Goal: Check status: Check status

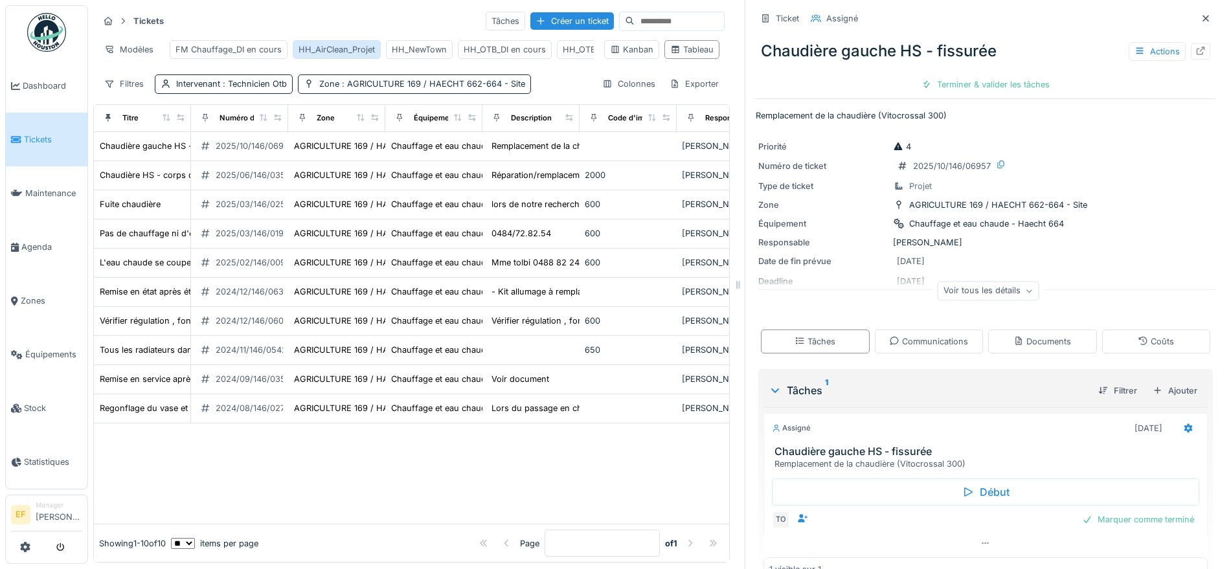
click at [329, 49] on div "HH_AirClean_Projet" at bounding box center [336, 49] width 76 height 12
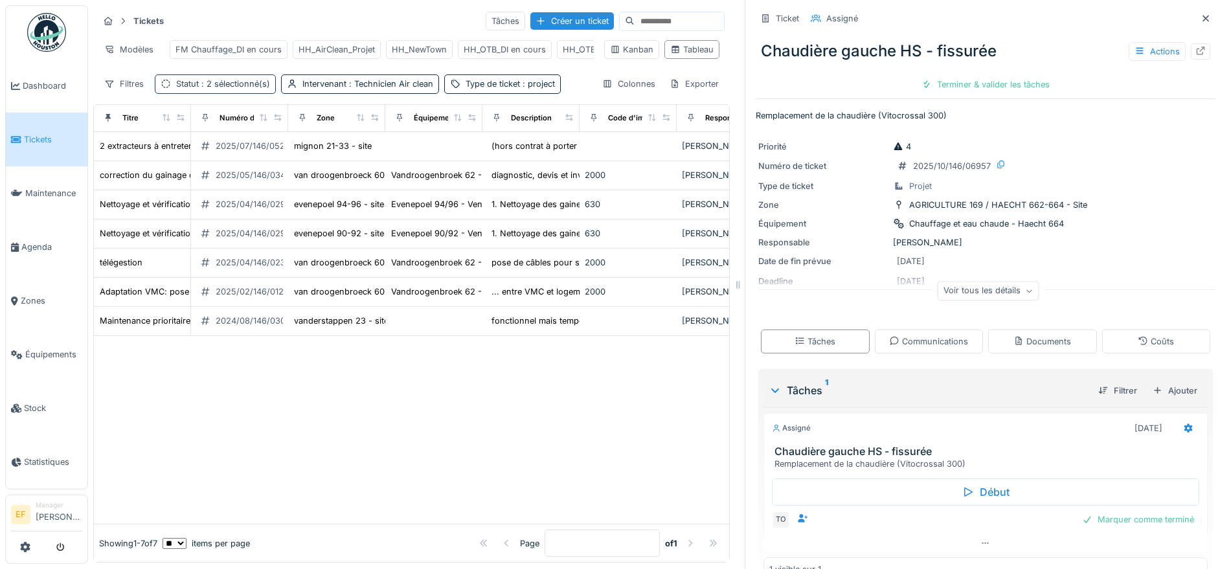
click at [239, 89] on span ": 2 sélectionné(s)" at bounding box center [234, 84] width 71 height 10
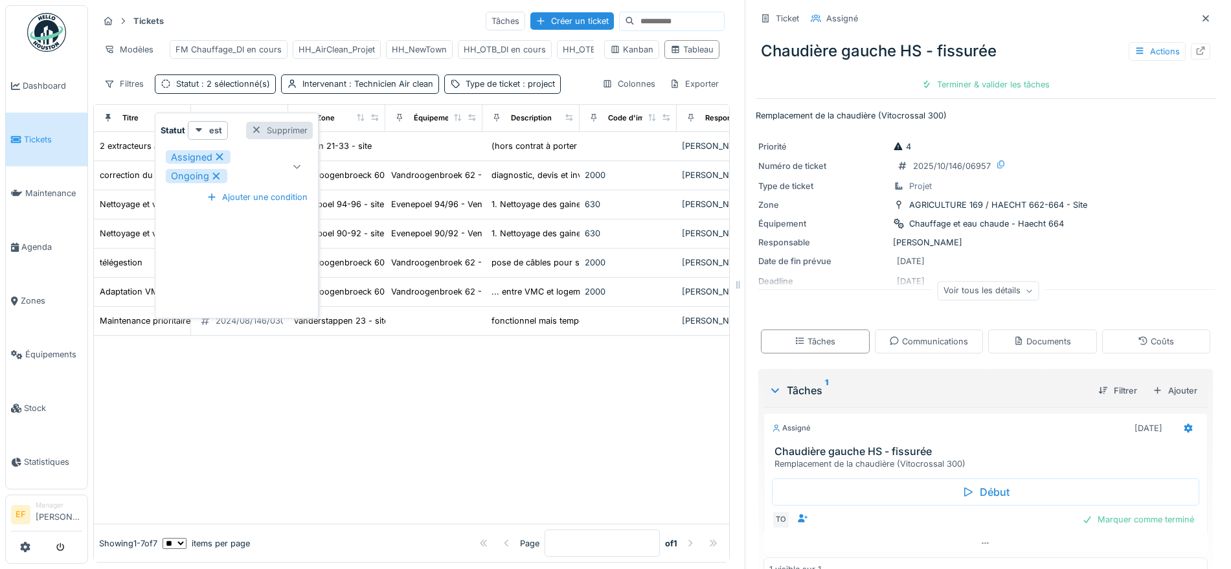
click at [284, 133] on div "Supprimer" at bounding box center [279, 130] width 67 height 17
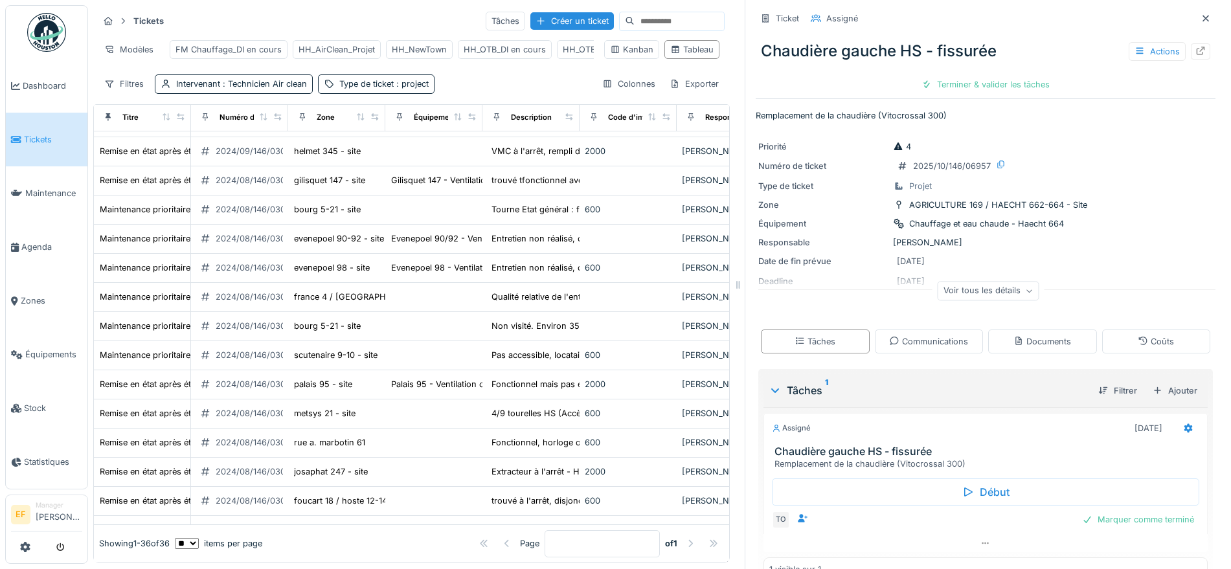
scroll to position [554, 0]
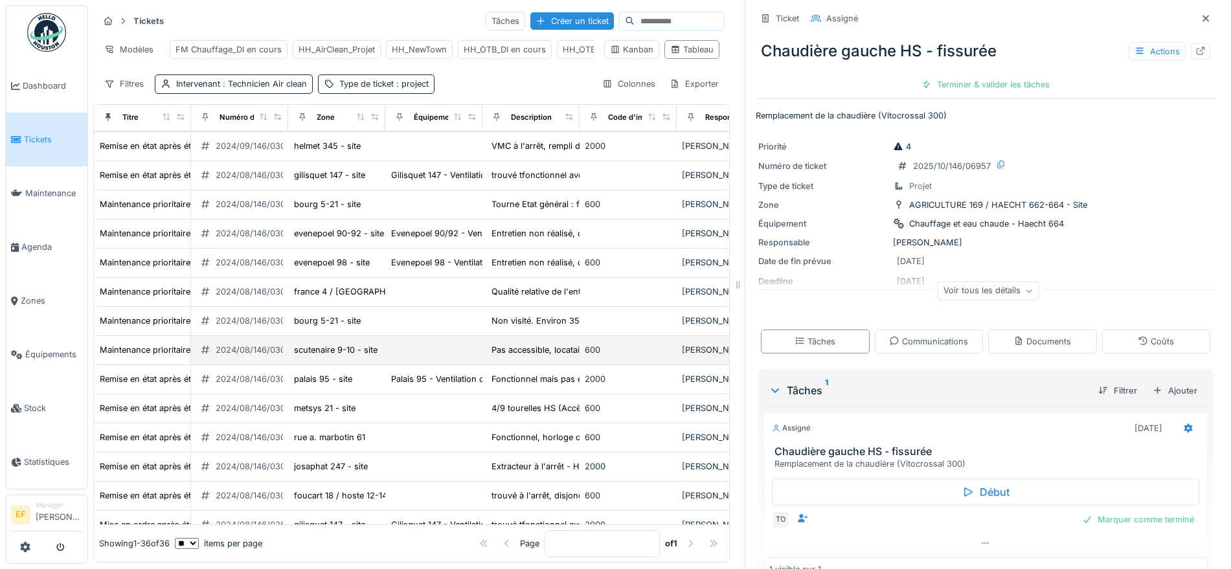
click at [254, 356] on div "2024/08/146/03035" at bounding box center [256, 350] width 80 height 12
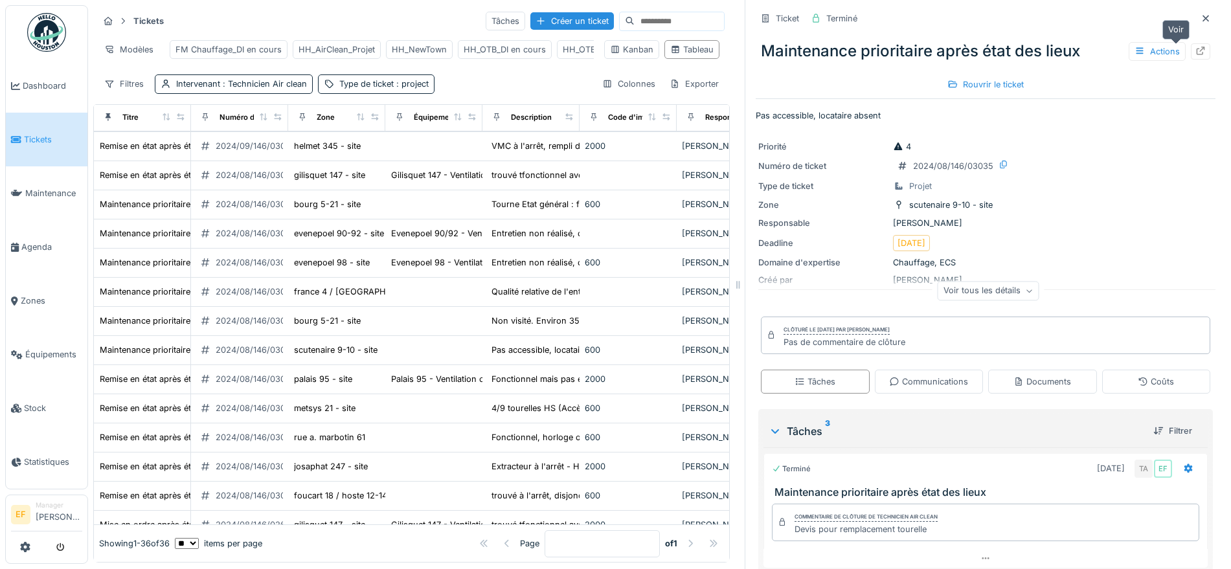
click at [1195, 51] on icon at bounding box center [1200, 51] width 10 height 8
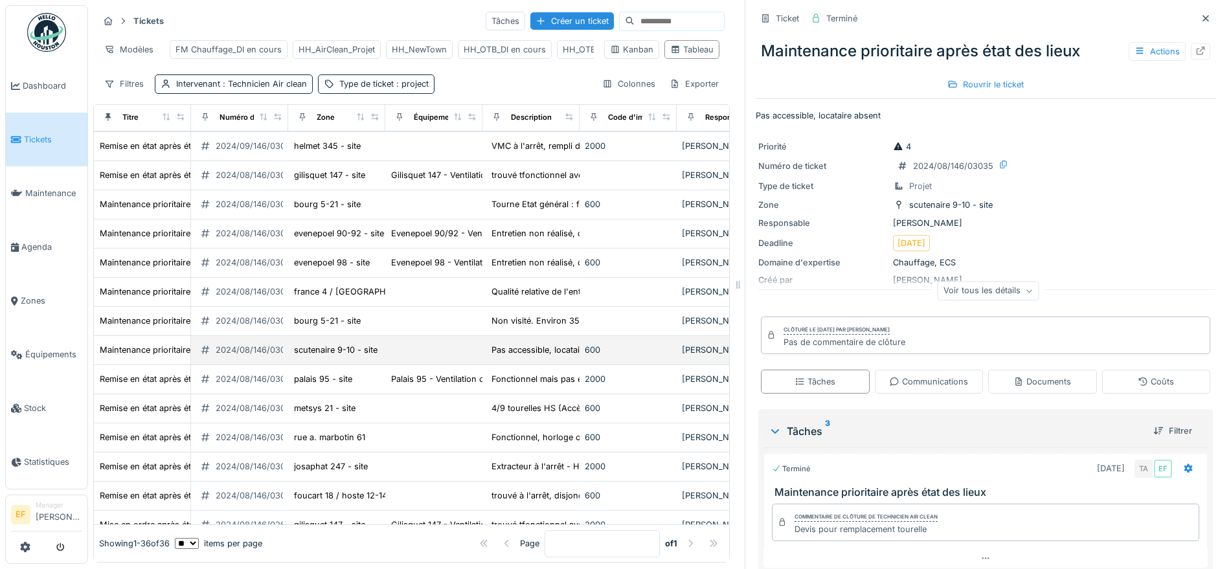
click at [221, 356] on div "2024/08/146/03035" at bounding box center [256, 350] width 80 height 12
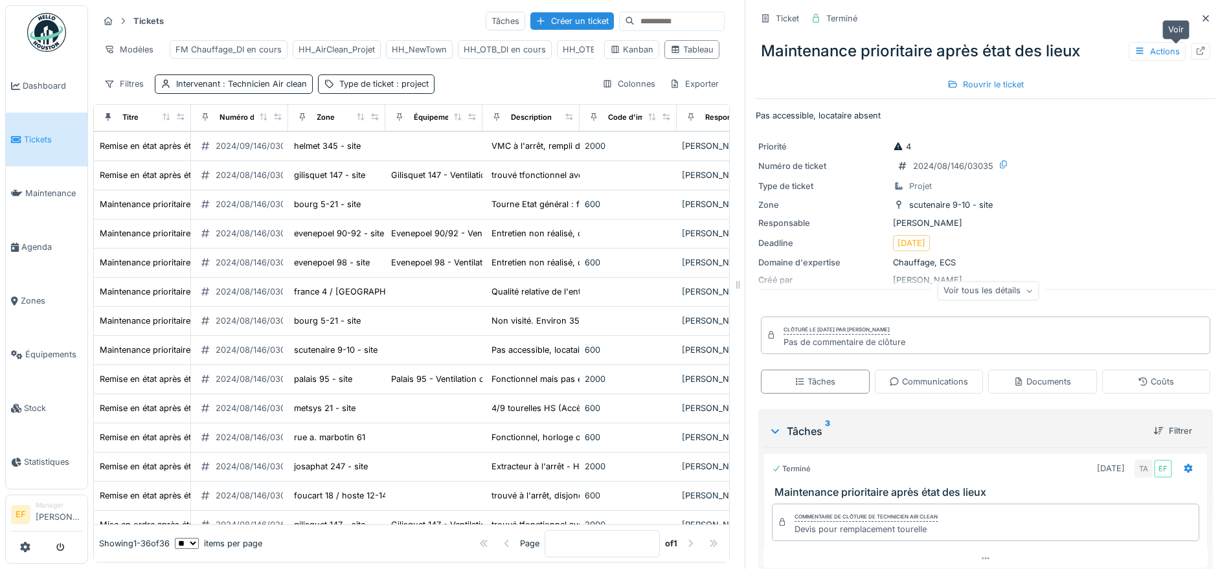
click at [1195, 53] on icon at bounding box center [1200, 51] width 10 height 8
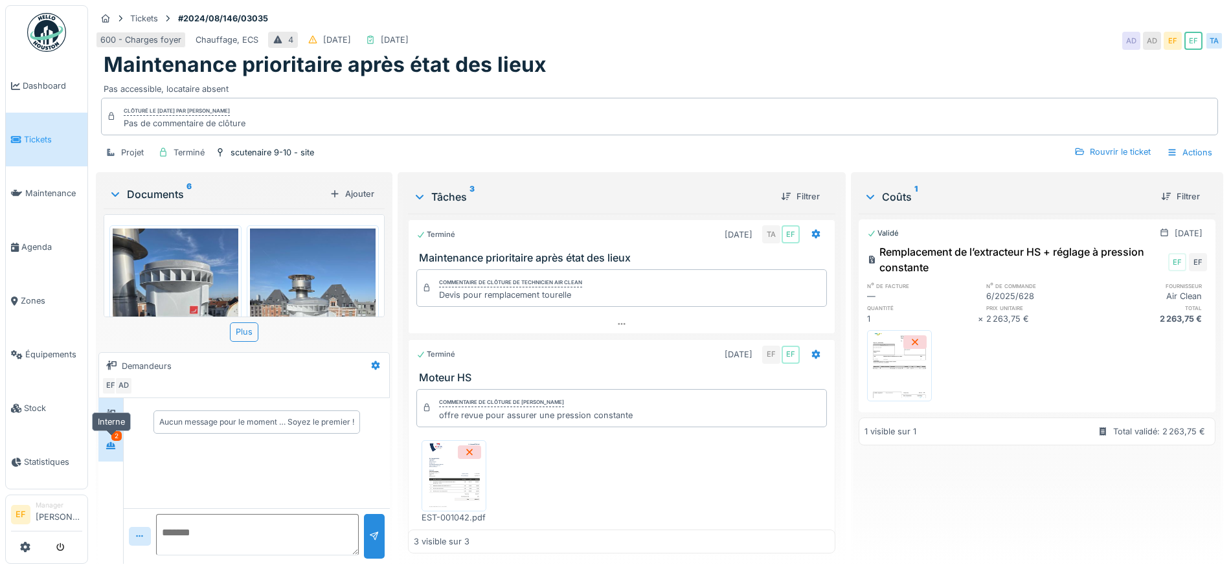
click at [112, 445] on icon at bounding box center [110, 445] width 9 height 7
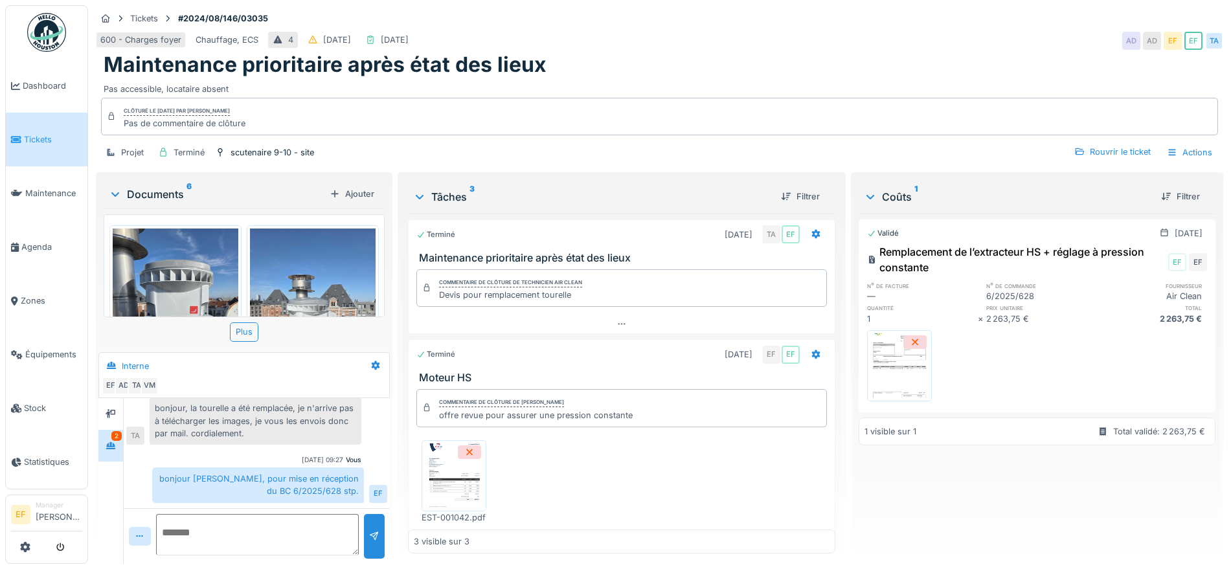
click at [771, 59] on div "Maintenance prioritaire après état des lieux" at bounding box center [660, 64] width 1112 height 25
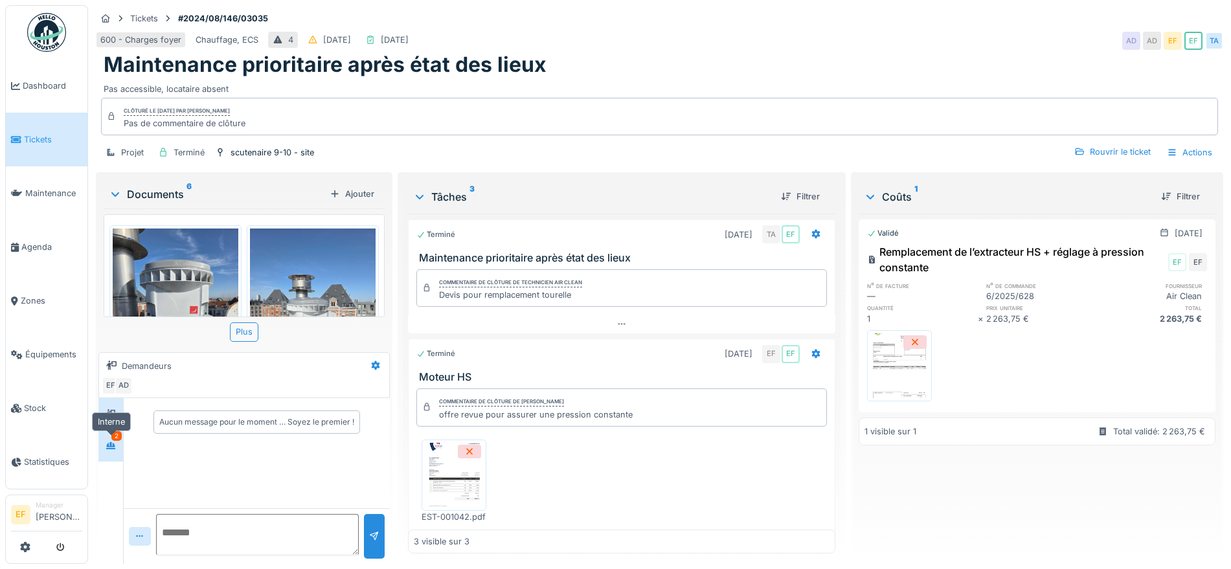
click at [111, 453] on div at bounding box center [110, 446] width 19 height 16
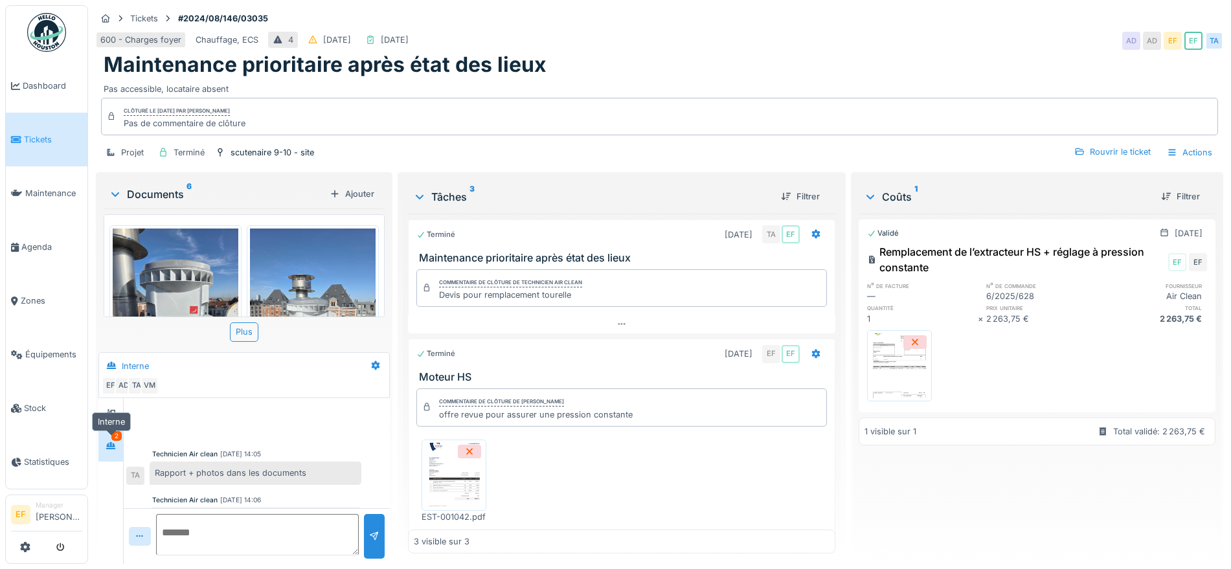
scroll to position [381, 0]
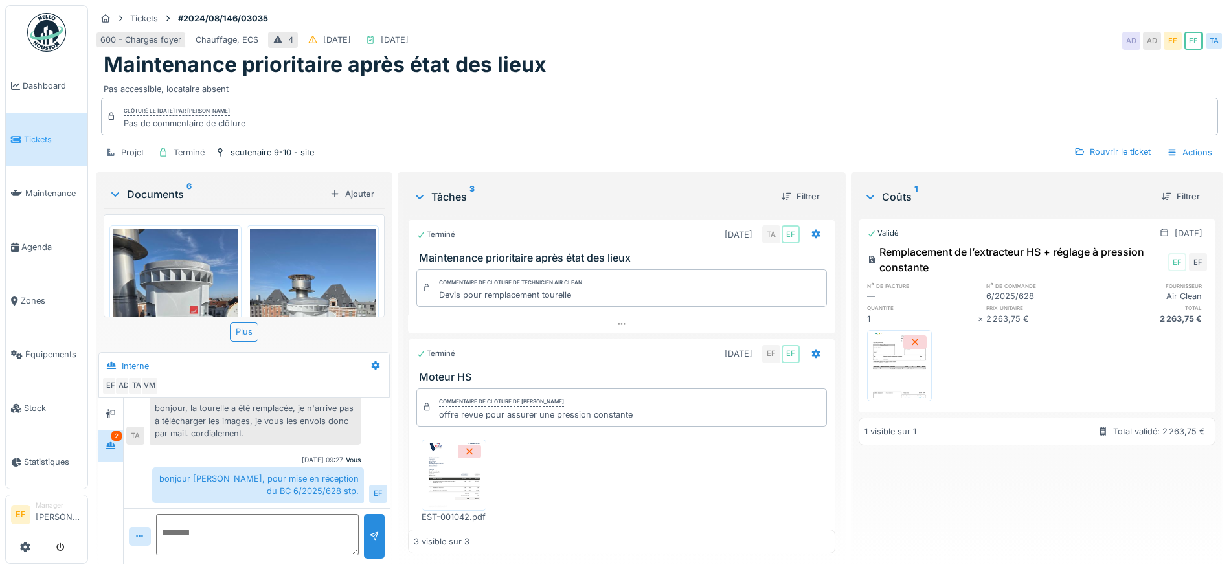
click at [698, 482] on div "EST-001042.pdf" at bounding box center [621, 481] width 410 height 104
click at [681, 67] on div "Maintenance prioritaire après état des lieux" at bounding box center [660, 64] width 1112 height 25
